Goal: Transaction & Acquisition: Purchase product/service

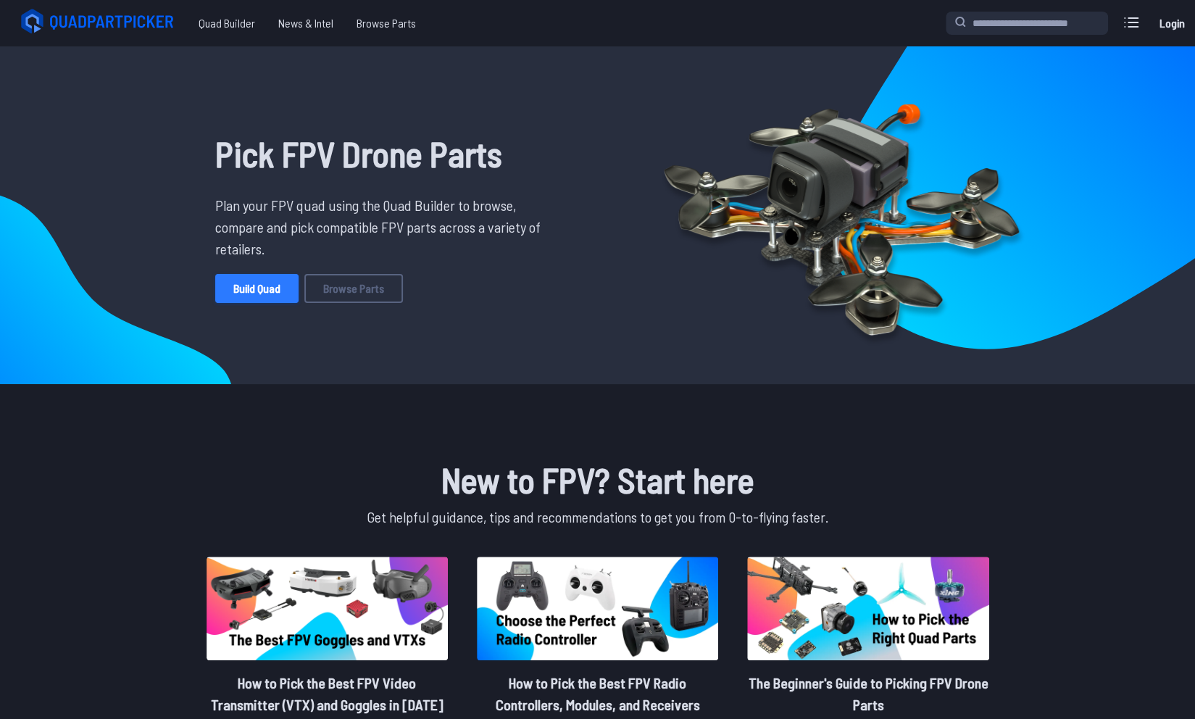
click at [268, 286] on link "Build Quad" at bounding box center [256, 288] width 83 height 29
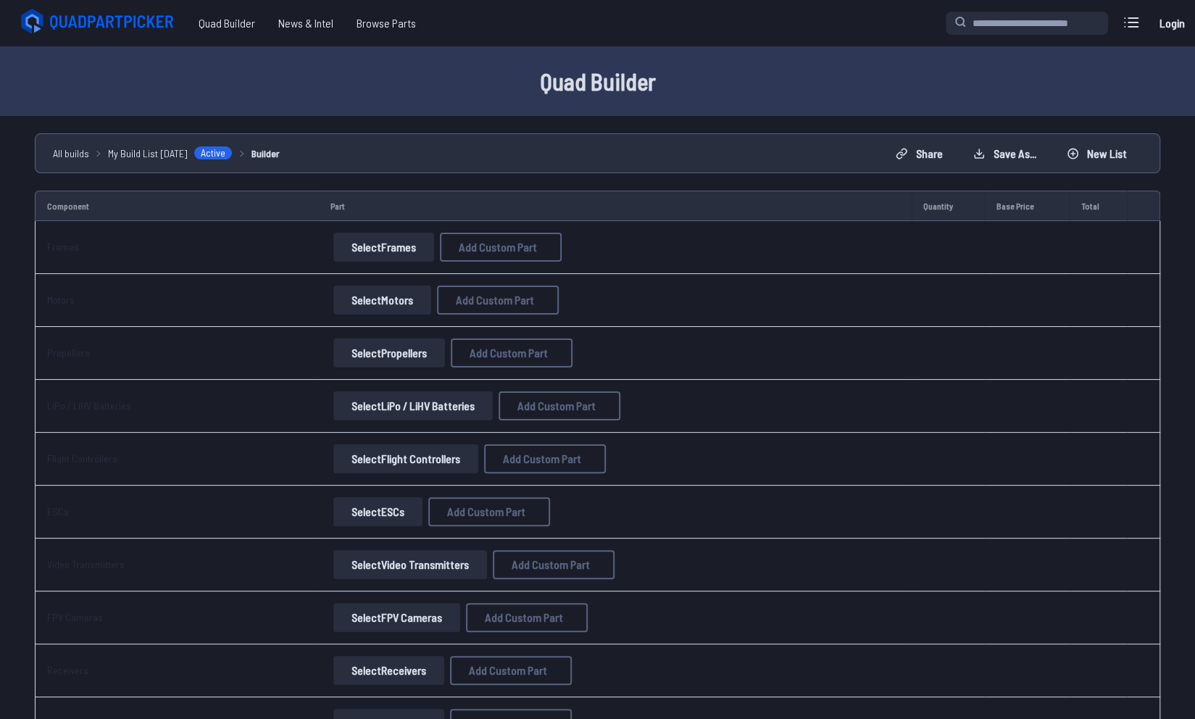
click at [391, 243] on button "Select Frames" at bounding box center [383, 247] width 101 height 29
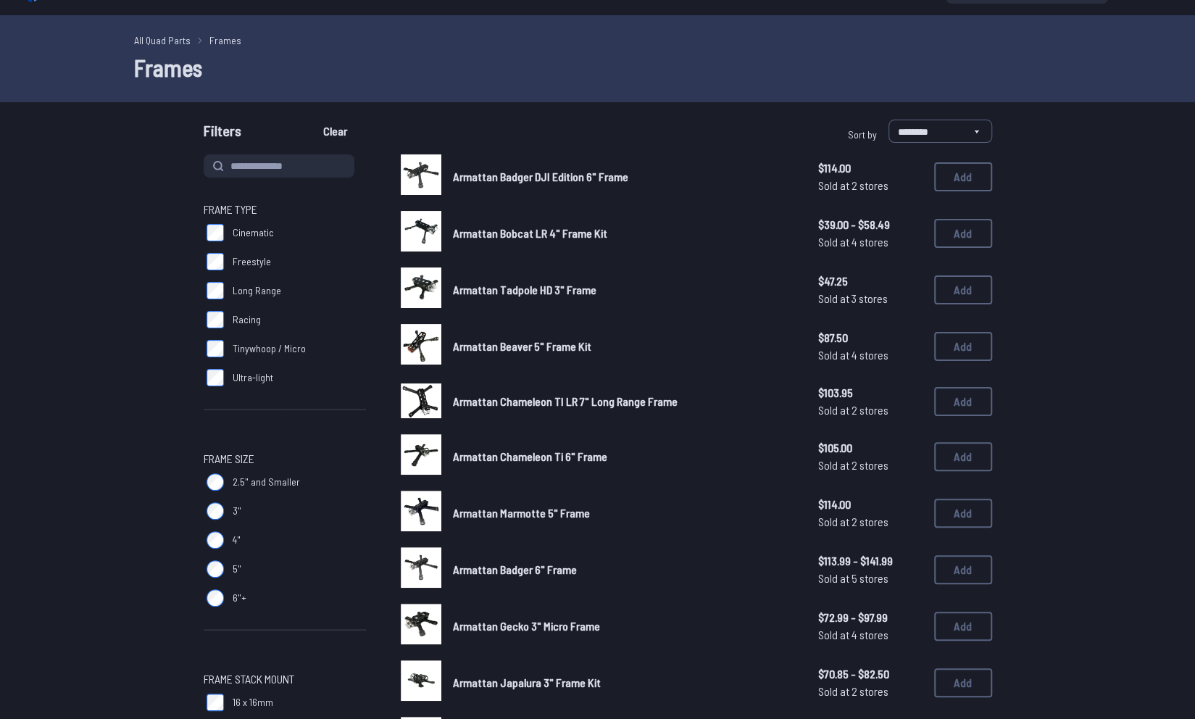
scroll to position [30, 0]
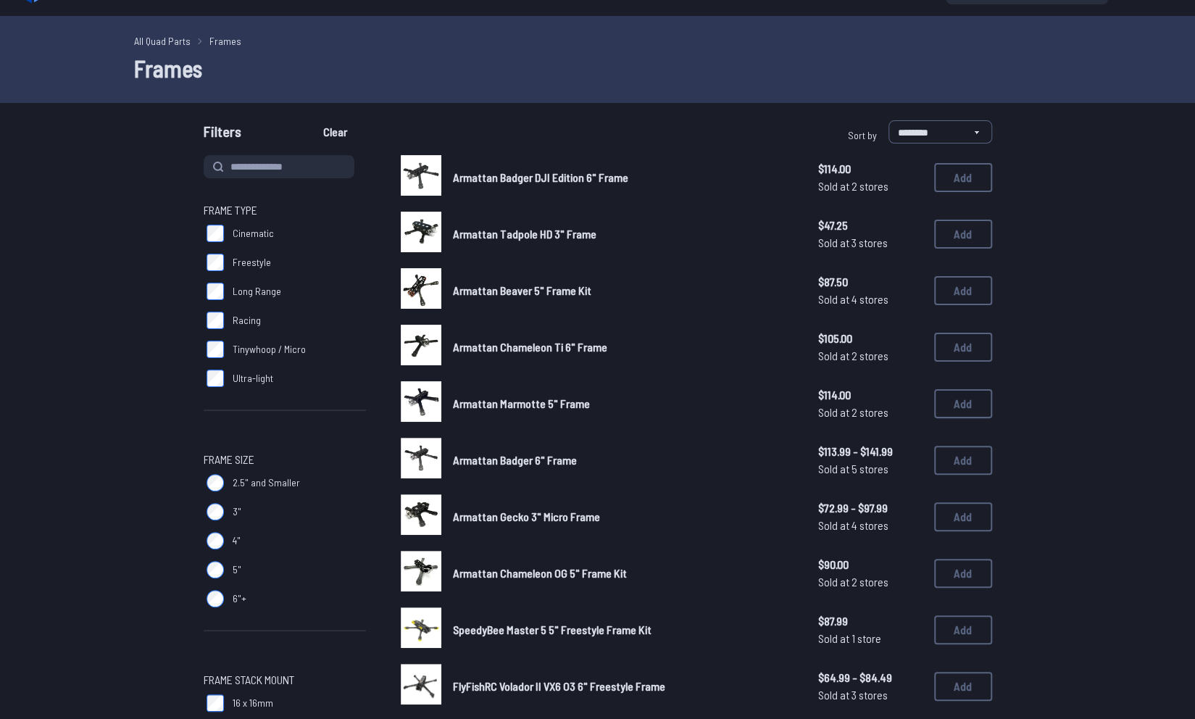
scroll to position [93, 0]
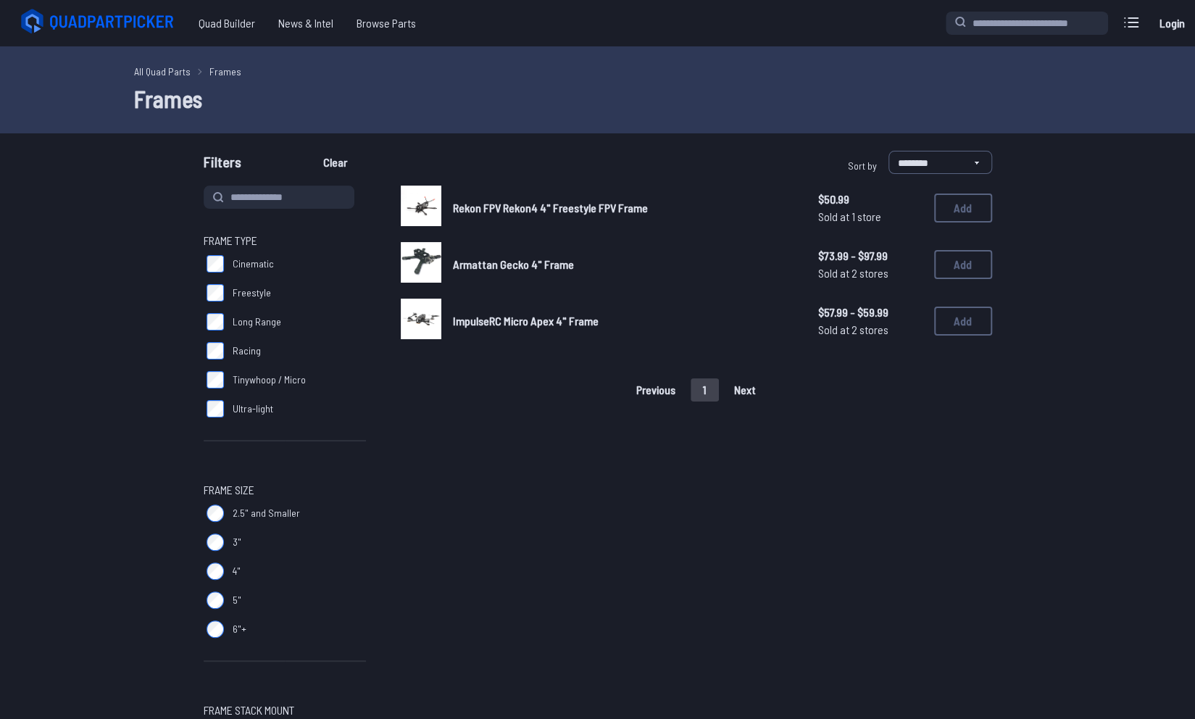
click at [468, 201] on span "Rekon FPV Rekon4 4" Freestyle FPV Frame" at bounding box center [550, 208] width 195 height 14
click at [415, 198] on img at bounding box center [421, 206] width 41 height 41
click at [480, 204] on span "Rekon FPV Rekon4 4" Freestyle FPV Frame" at bounding box center [550, 208] width 195 height 14
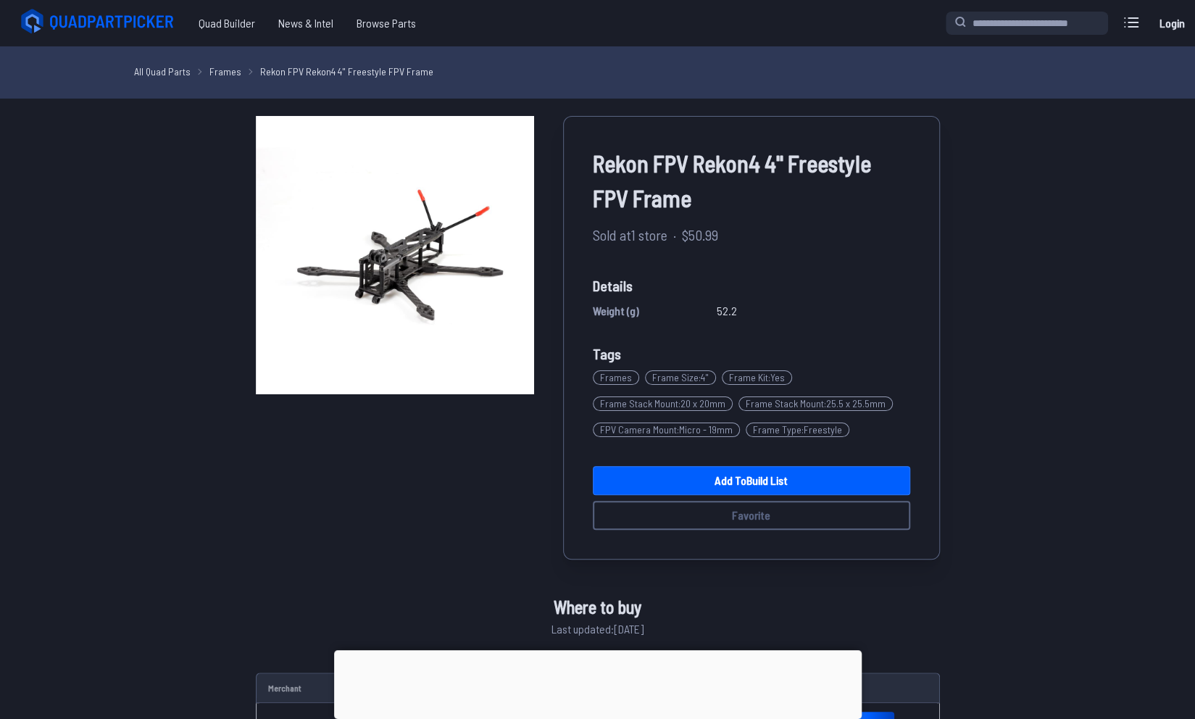
scroll to position [2, 0]
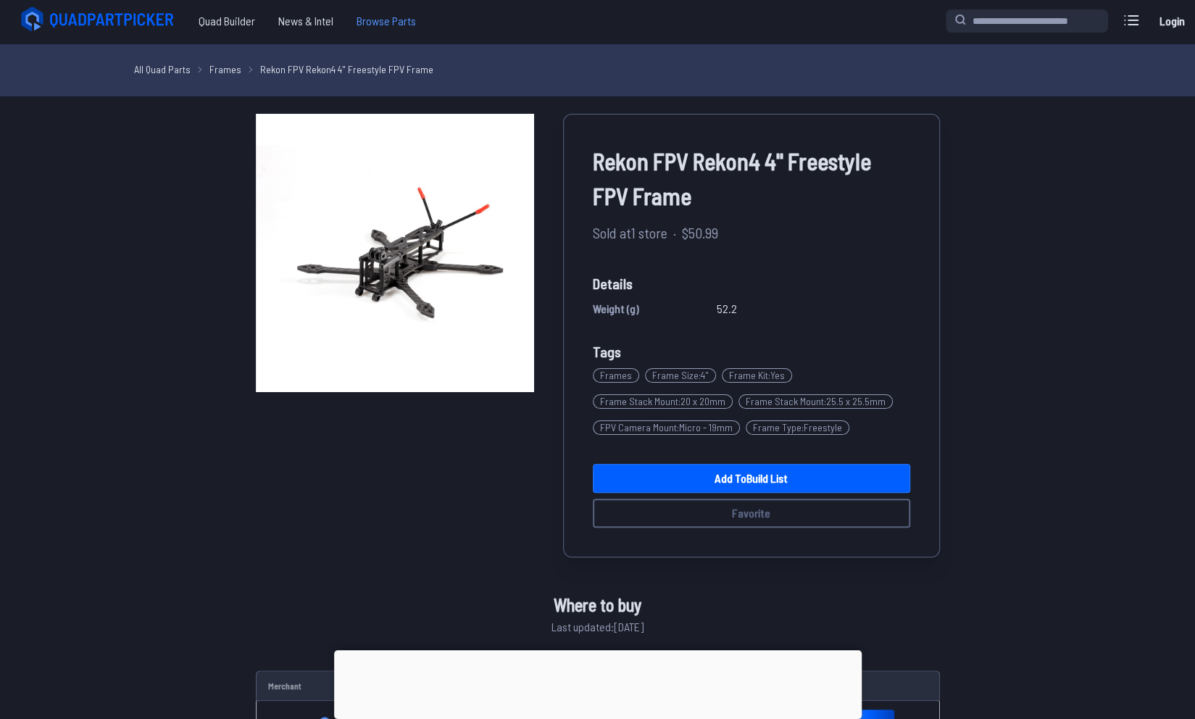
click at [416, 22] on span "Browse Parts" at bounding box center [386, 21] width 83 height 29
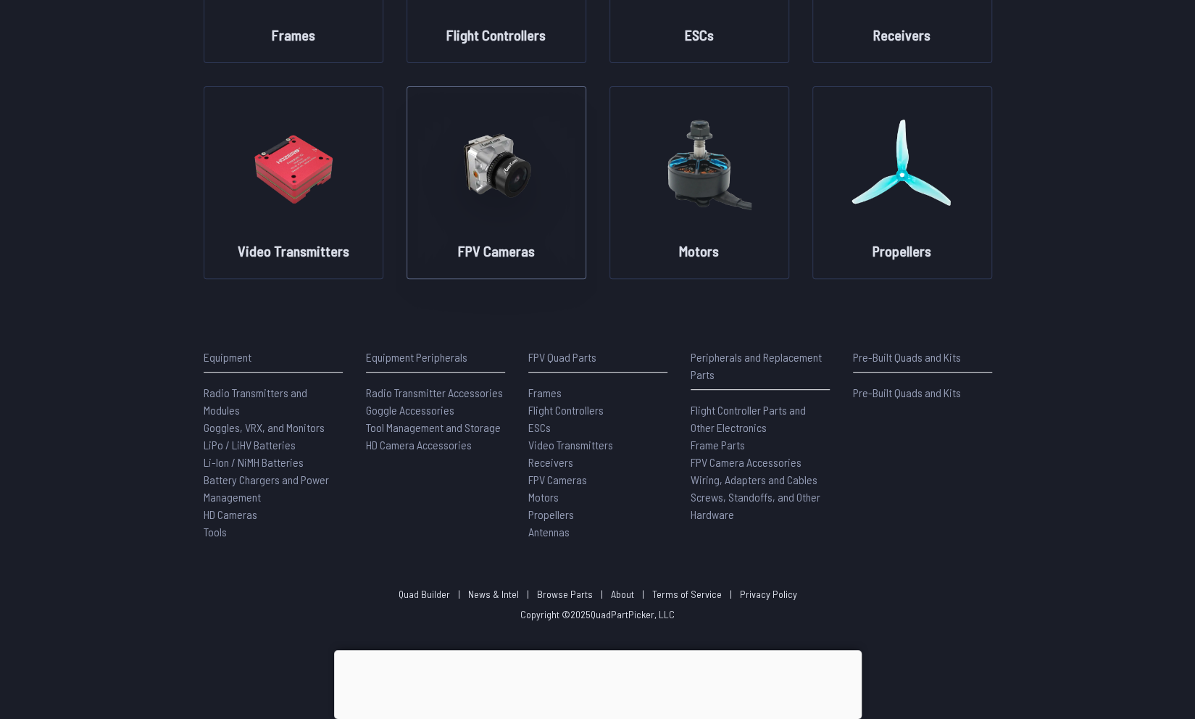
scroll to position [261, 0]
